Goal: Transaction & Acquisition: Purchase product/service

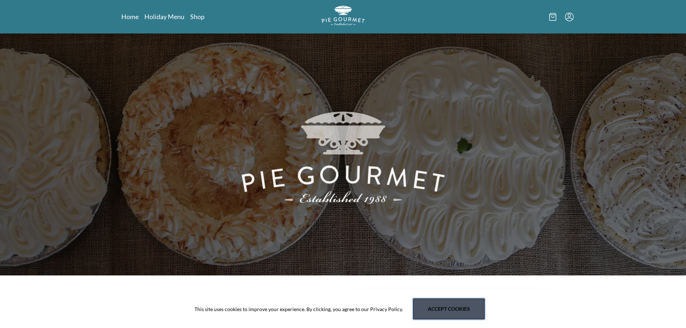
click at [444, 311] on button "Accept cookies" at bounding box center [449, 308] width 72 height 21
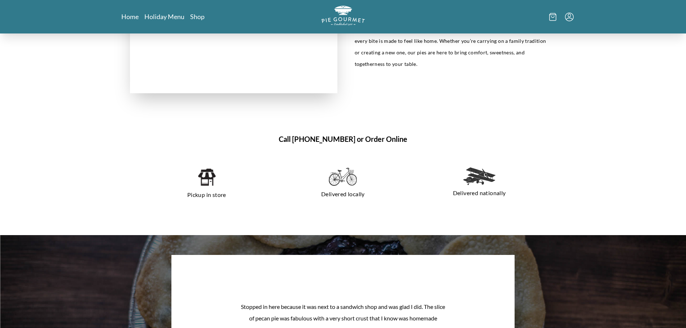
scroll to position [468, 0]
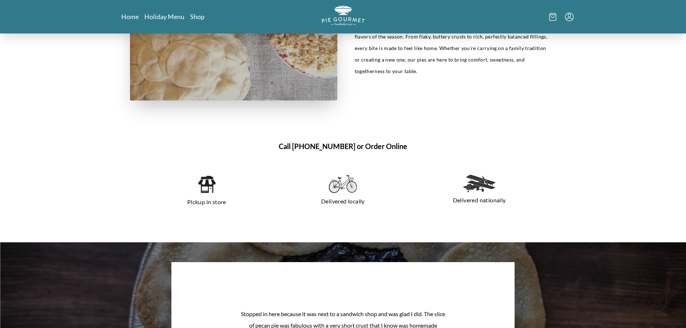
click at [210, 184] on img at bounding box center [206, 184] width 18 height 19
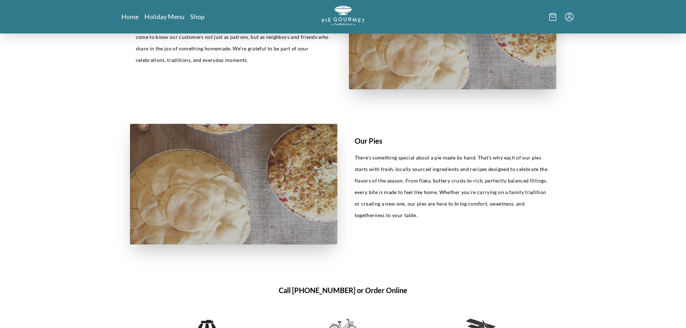
scroll to position [504, 0]
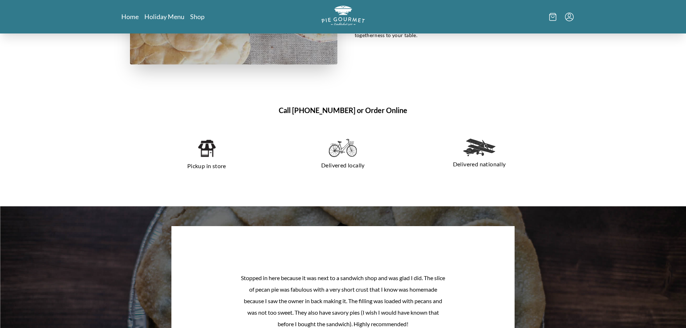
click at [380, 110] on h1 "Call [PHONE_NUMBER] or Order Online" at bounding box center [343, 110] width 426 height 11
click at [392, 109] on h1 "Call [PHONE_NUMBER] or Order Online" at bounding box center [343, 110] width 426 height 11
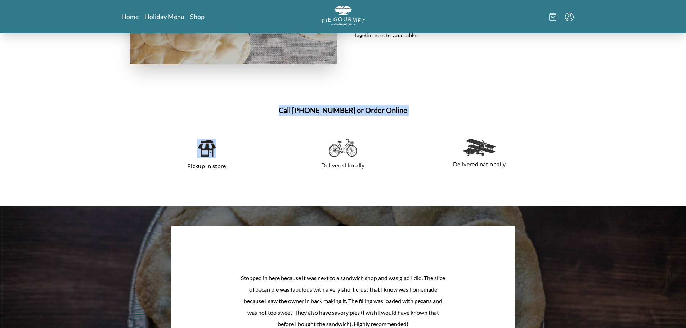
click at [392, 109] on h1 "Call [PHONE_NUMBER] or Order Online" at bounding box center [343, 110] width 426 height 11
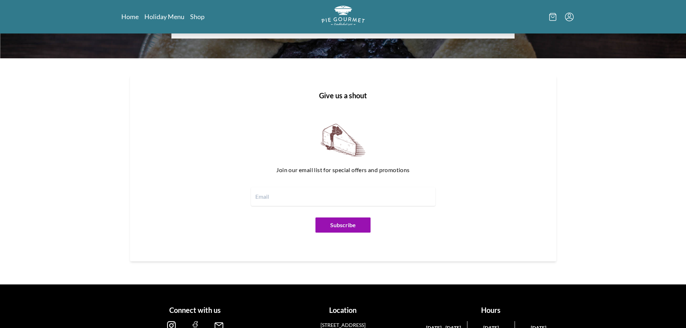
scroll to position [880, 0]
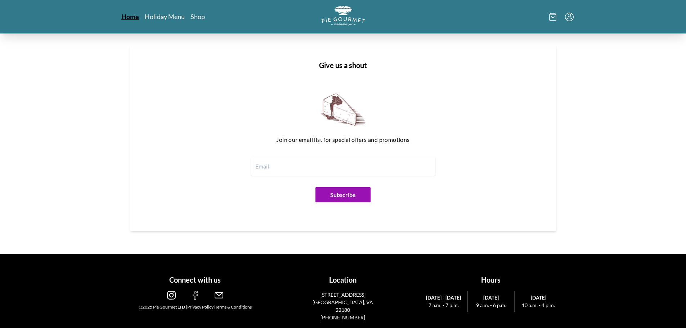
click at [132, 16] on link "Home" at bounding box center [130, 16] width 18 height 9
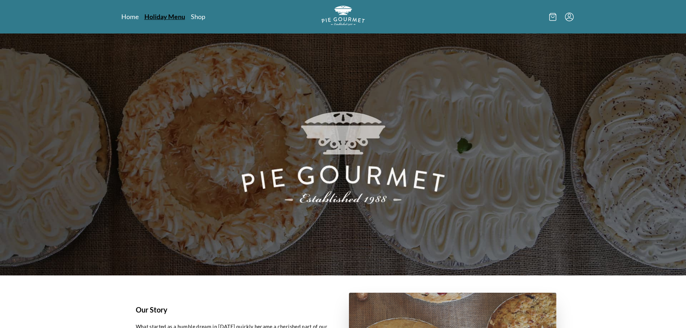
click at [156, 16] on link "Holiday Menu" at bounding box center [164, 16] width 41 height 9
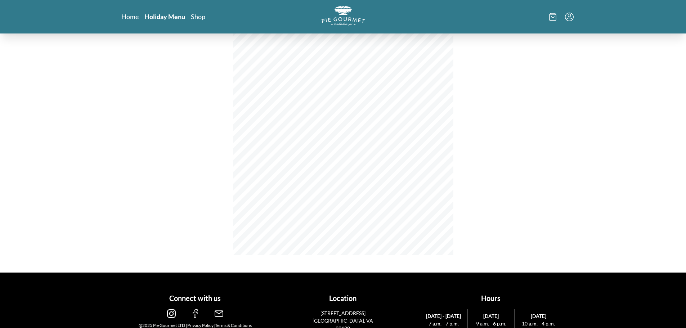
scroll to position [99, 0]
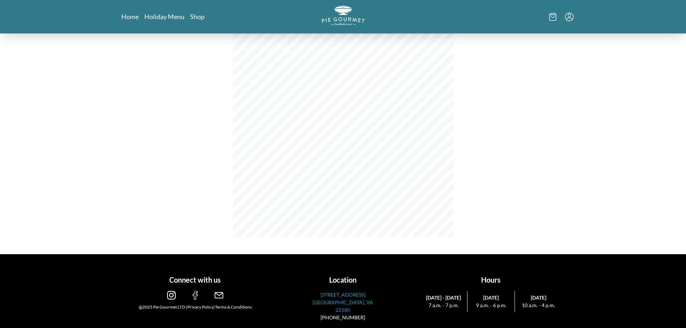
click at [360, 300] on p "[GEOGRAPHIC_DATA], VA 22180" at bounding box center [342, 305] width 71 height 15
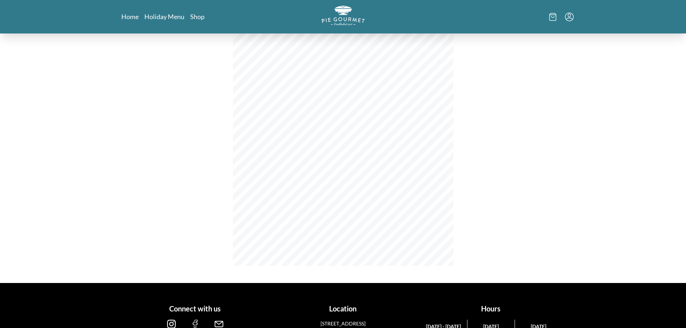
scroll to position [0, 0]
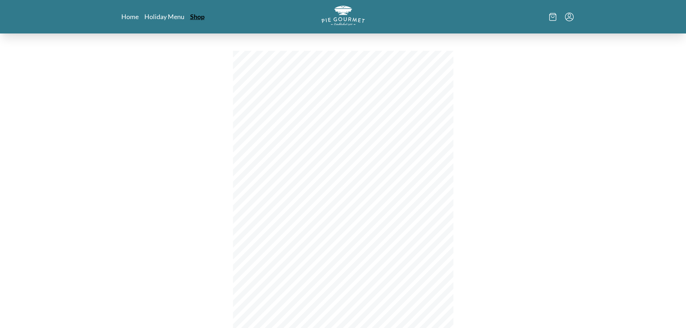
click at [198, 19] on link "Shop" at bounding box center [197, 16] width 14 height 9
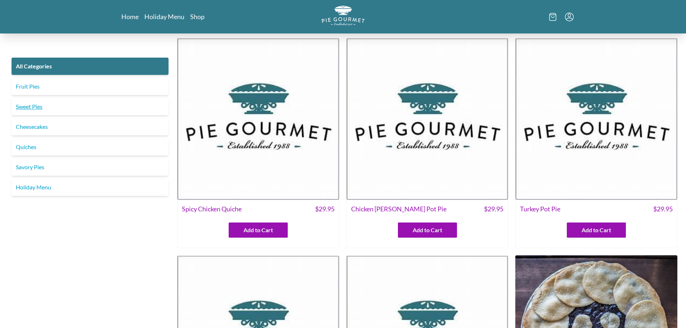
click at [37, 112] on link "Sweet Pies" at bounding box center [90, 106] width 157 height 17
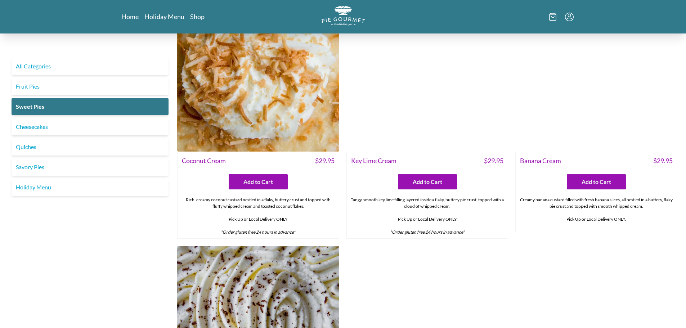
scroll to position [36, 0]
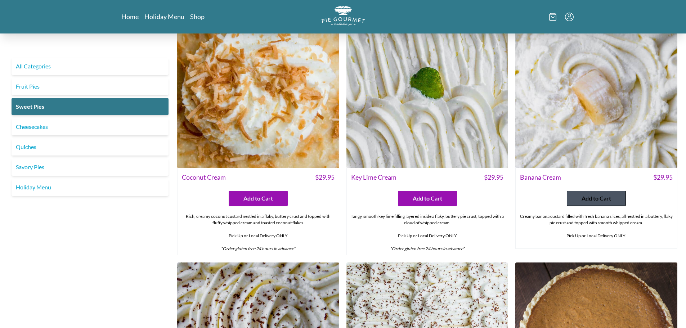
click at [611, 202] on button "Add to Cart" at bounding box center [596, 198] width 59 height 15
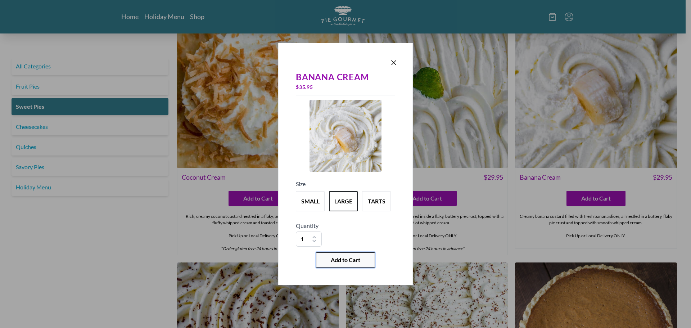
click at [348, 261] on span "Add to Cart" at bounding box center [346, 260] width 30 height 9
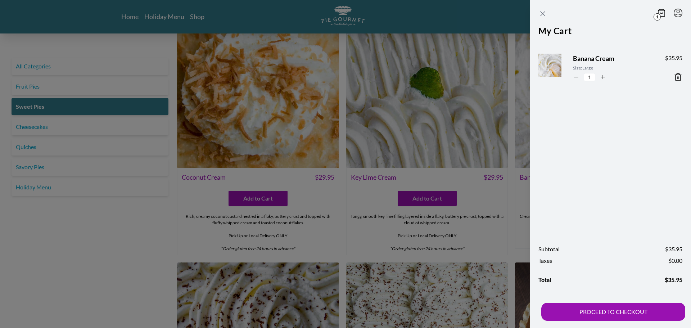
click at [543, 15] on icon "Close panel" at bounding box center [543, 13] width 9 height 9
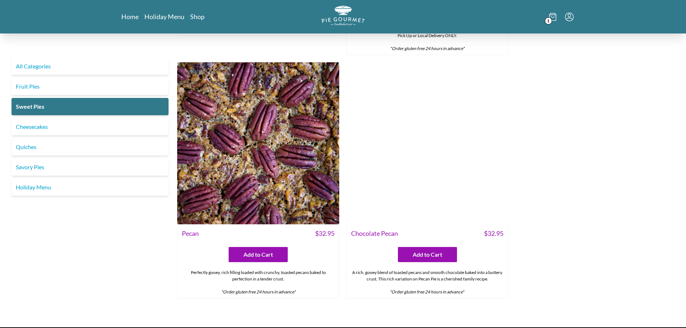
scroll to position [504, 0]
